Goal: Task Accomplishment & Management: Manage account settings

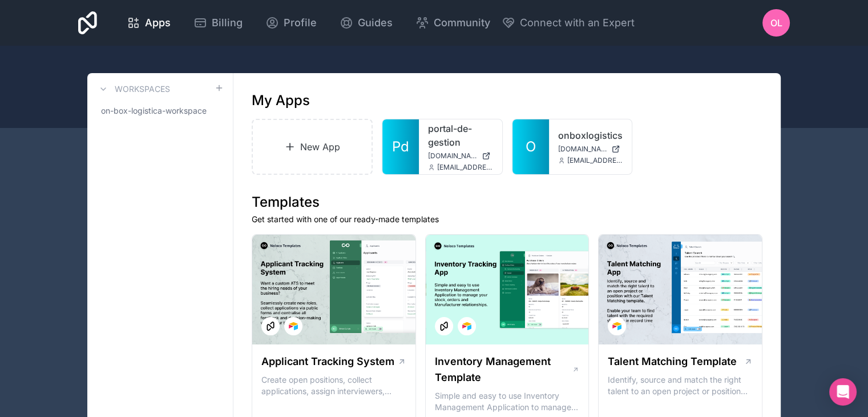
click at [766, 16] on div "OL" at bounding box center [775, 22] width 27 height 27
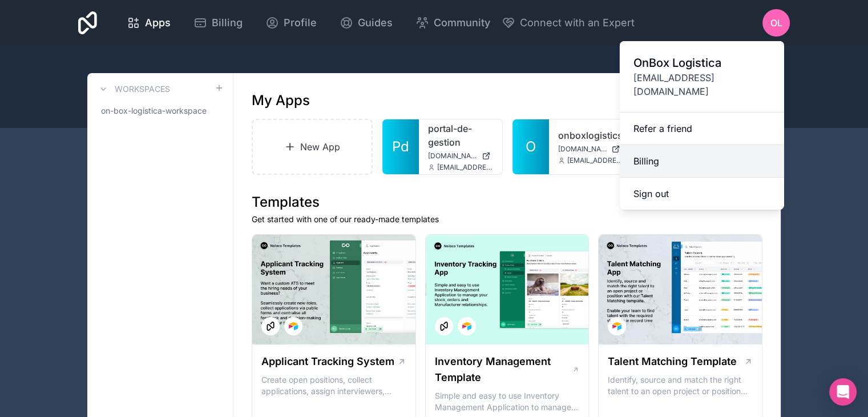
click at [653, 145] on link "Billing" at bounding box center [702, 161] width 164 height 33
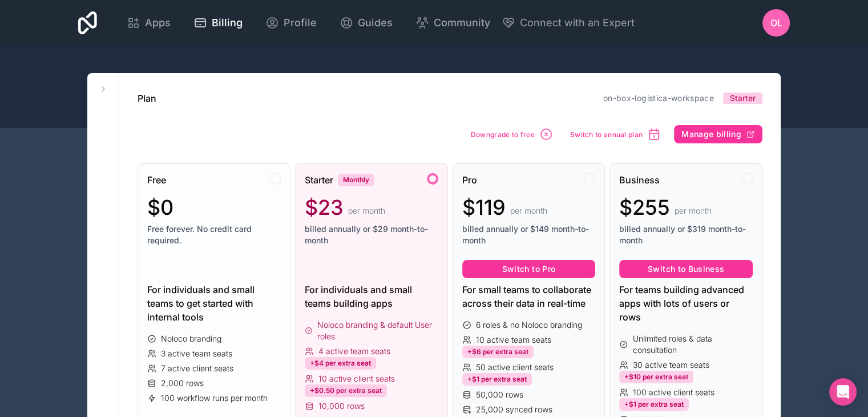
click at [269, 223] on span "Free forever. No credit card required." at bounding box center [214, 234] width 134 height 23
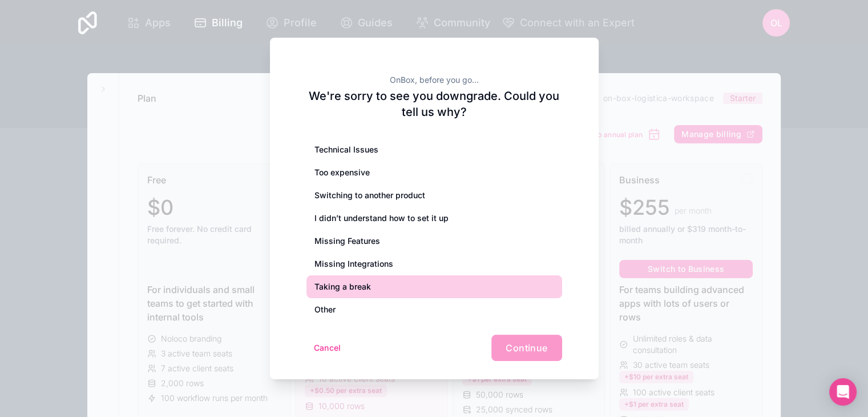
click at [418, 292] on div "Taking a break" at bounding box center [434, 286] width 256 height 23
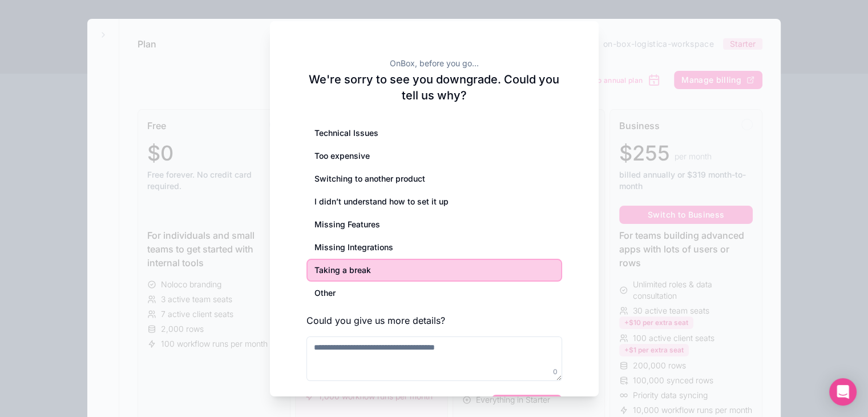
scroll to position [55, 0]
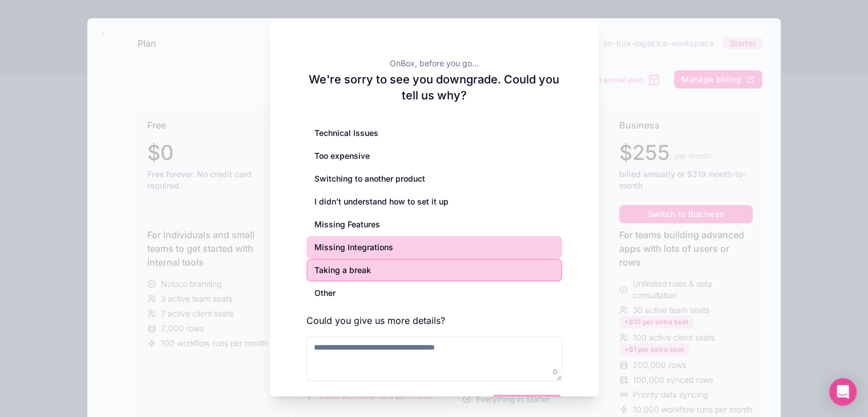
click at [353, 252] on div "Missing Integrations" at bounding box center [434, 247] width 256 height 23
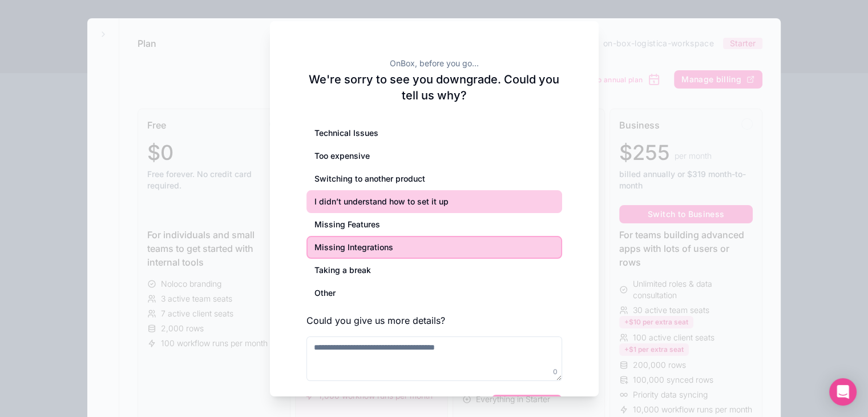
click at [349, 208] on div "I didn’t understand how to set it up" at bounding box center [434, 201] width 256 height 23
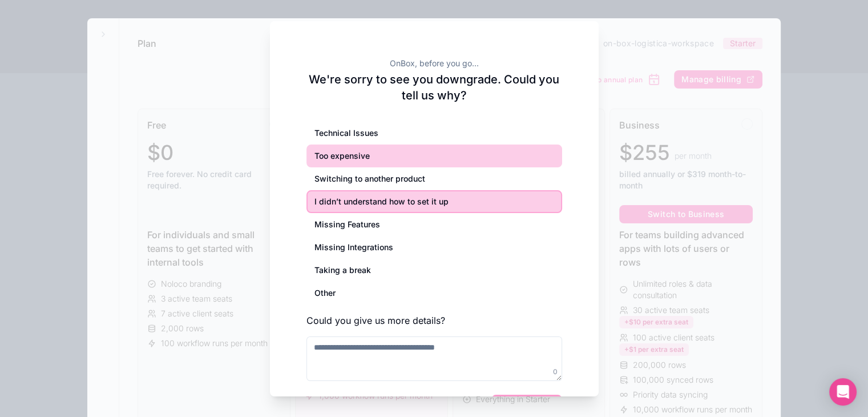
click at [349, 144] on div "Too expensive" at bounding box center [434, 155] width 256 height 23
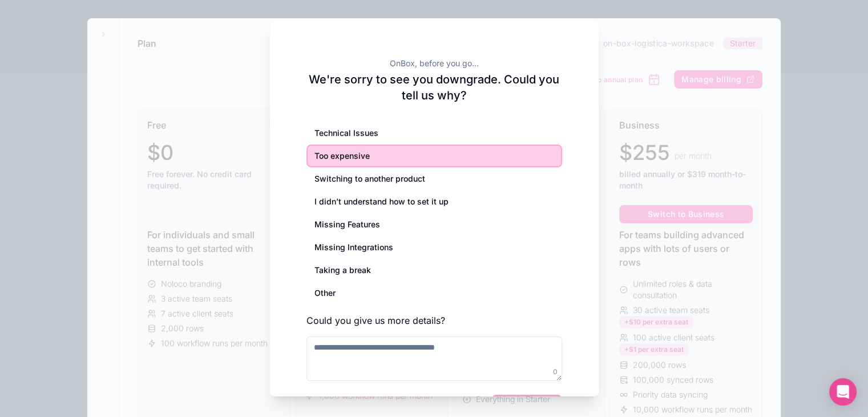
click at [349, 115] on div "OnBox, before you go... We're sorry to see you downgrade. Could you tell us why…" at bounding box center [434, 230] width 329 height 418
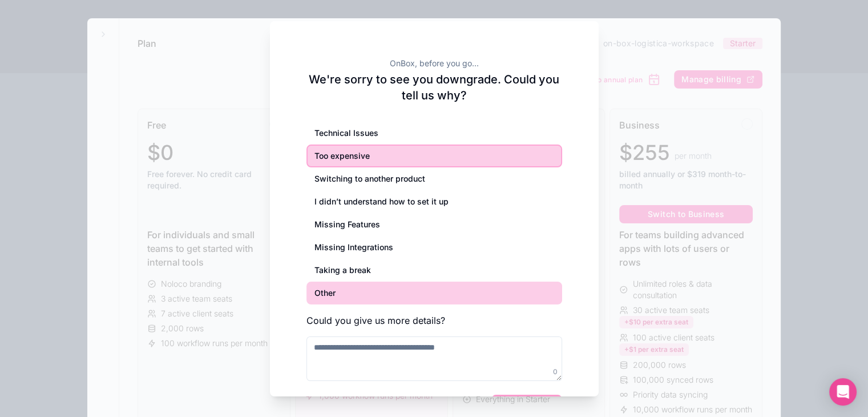
click at [411, 290] on div "Other" at bounding box center [434, 292] width 256 height 23
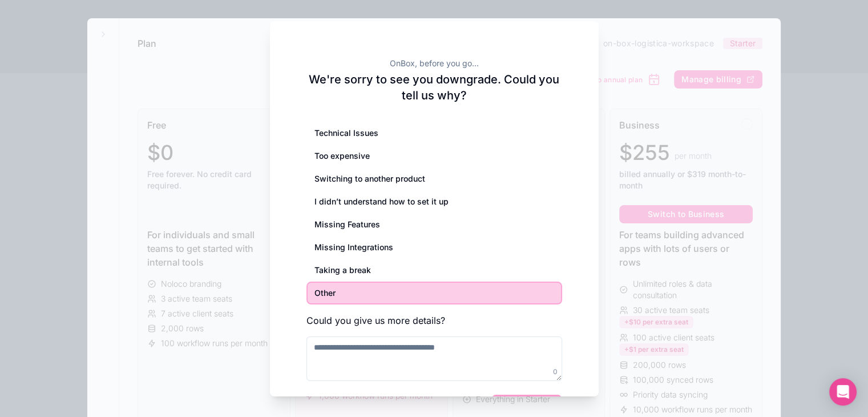
scroll to position [129, 0]
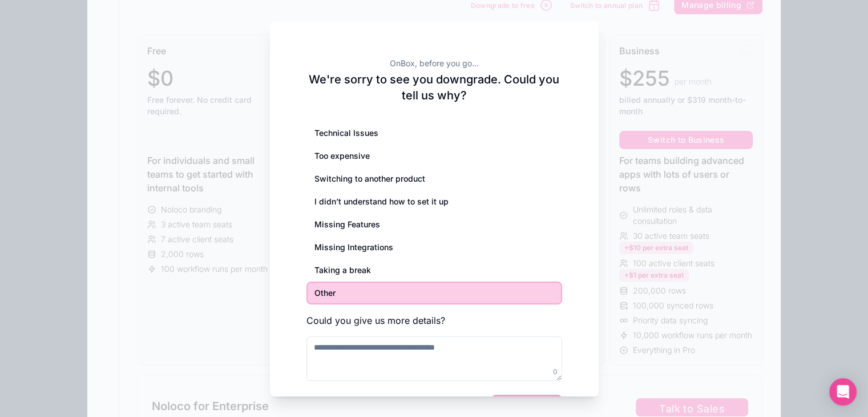
click at [436, 330] on div "Technical Issues Too expensive Switching to another product I didn’t understand…" at bounding box center [434, 251] width 256 height 259
drag, startPoint x: 451, startPoint y: 321, endPoint x: 413, endPoint y: 357, distance: 52.9
click at [413, 357] on textarea at bounding box center [434, 358] width 256 height 45
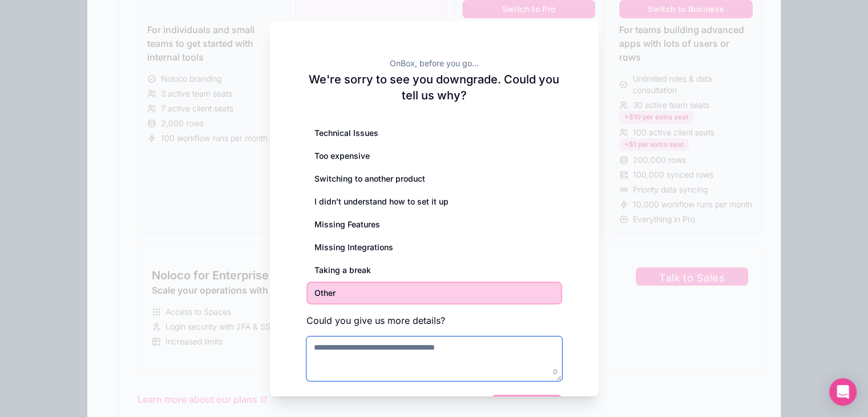
scroll to position [288, 0]
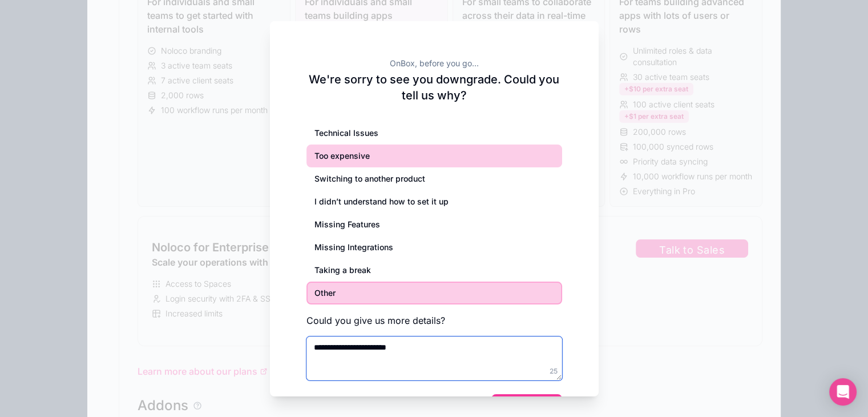
type textarea "**********"
click at [316, 155] on div "Too expensive" at bounding box center [434, 155] width 256 height 23
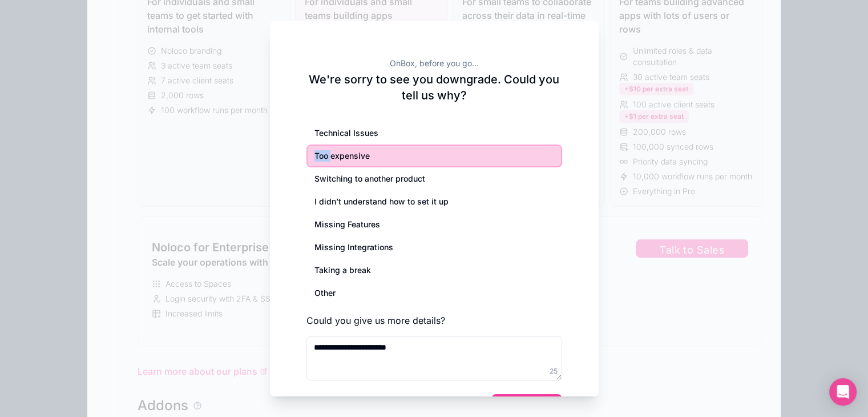
click at [316, 155] on div "Too expensive" at bounding box center [434, 155] width 256 height 23
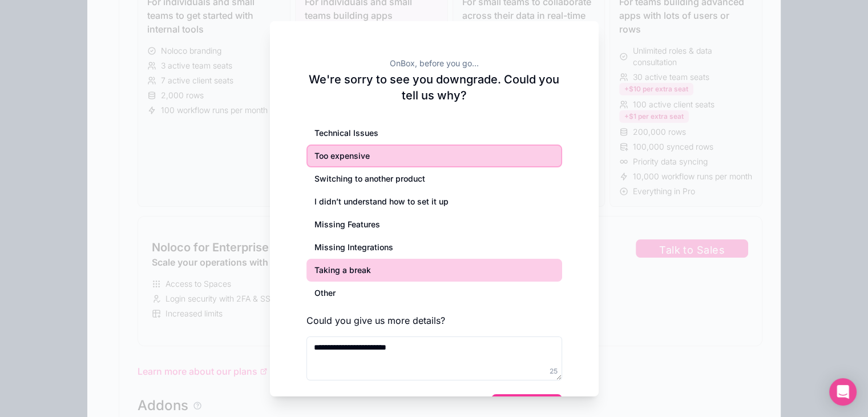
click at [350, 258] on div "Taking a break" at bounding box center [434, 269] width 256 height 23
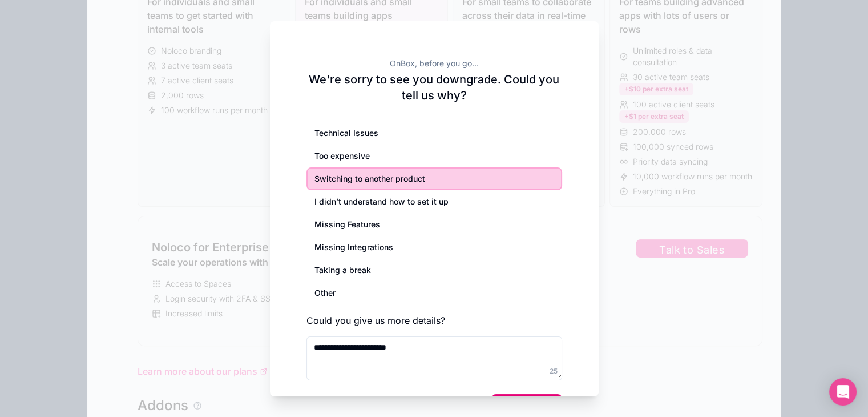
click at [498, 394] on button "Continue" at bounding box center [526, 407] width 70 height 26
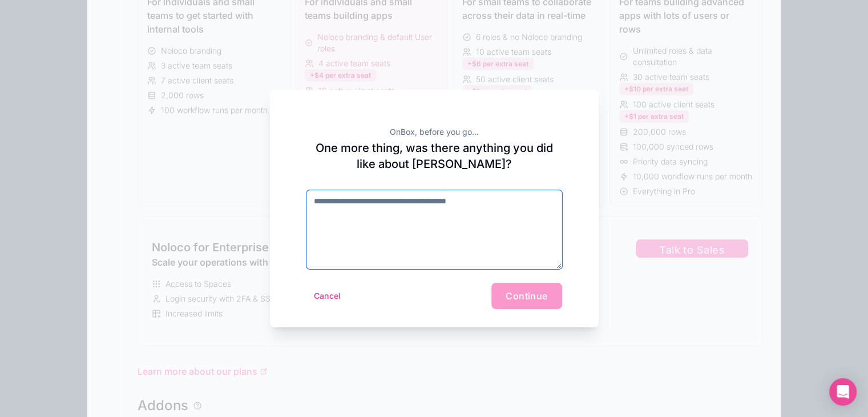
click at [413, 230] on textarea at bounding box center [434, 229] width 256 height 79
type textarea "***"
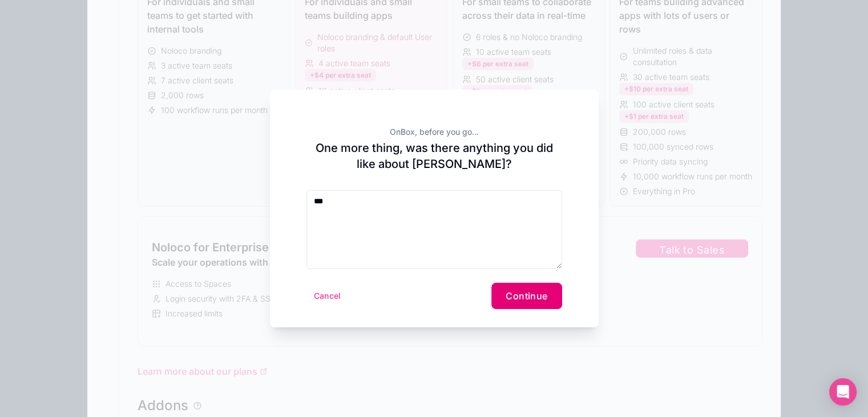
click at [552, 304] on button "Continue" at bounding box center [526, 295] width 70 height 26
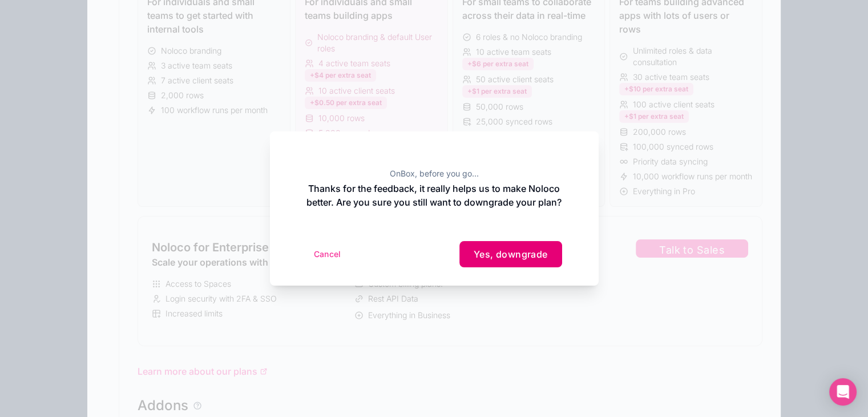
click at [500, 260] on span "Yes, downgrade" at bounding box center [511, 253] width 74 height 11
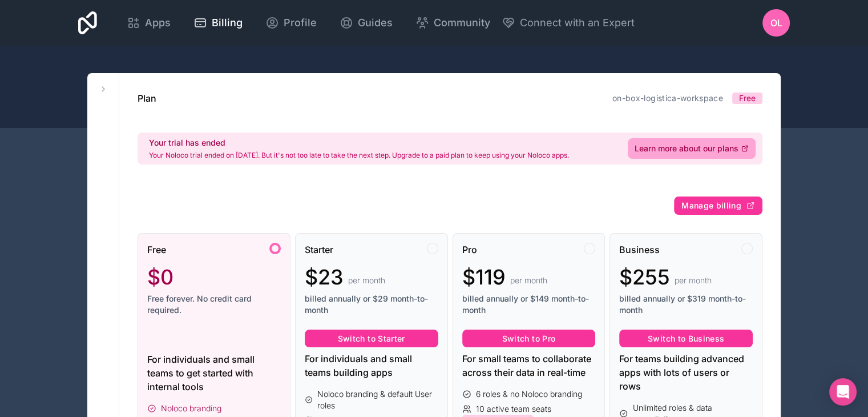
click at [770, 37] on div "Apps Billing Profile Guides Community Connect with an Expert OL Billing Profile…" at bounding box center [434, 23] width 730 height 46
click at [221, 22] on span "Billing" at bounding box center [227, 23] width 31 height 16
click at [278, 18] on div "Profile" at bounding box center [290, 23] width 51 height 16
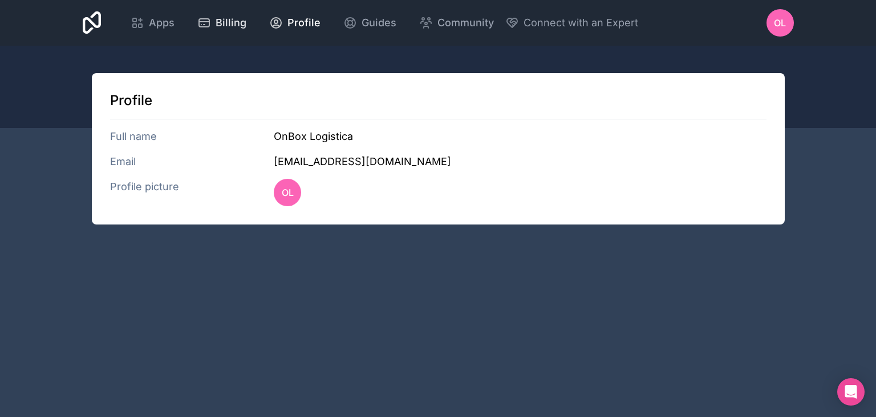
click at [244, 10] on div "Apps Billing Profile Guides Community Connect with an Expert" at bounding box center [378, 22] width 519 height 27
click at [244, 15] on span "Billing" at bounding box center [231, 23] width 31 height 16
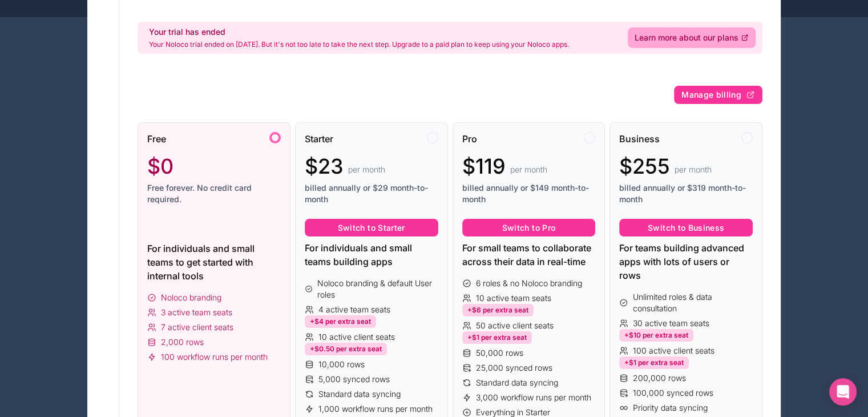
scroll to position [104, 0]
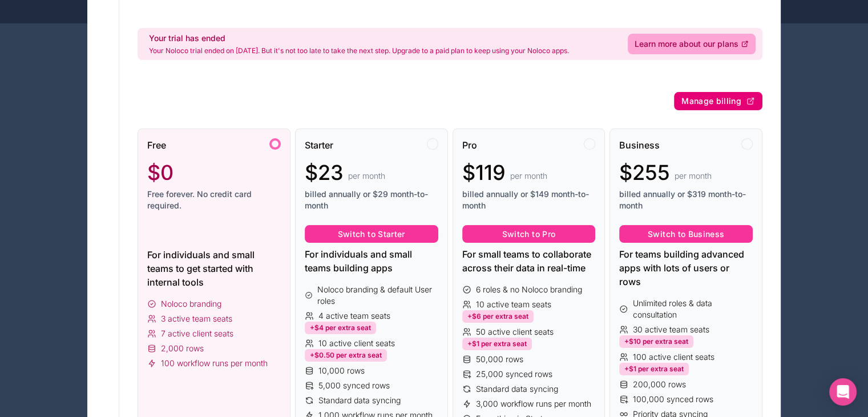
click at [715, 94] on button "Manage billing" at bounding box center [718, 101] width 88 height 18
